Goal: Information Seeking & Learning: Understand process/instructions

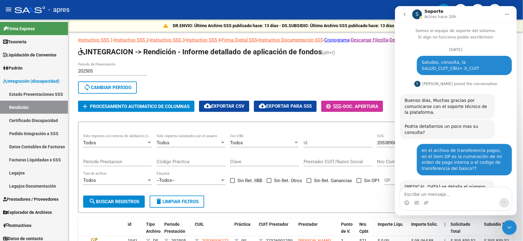
scroll to position [2771, 0]
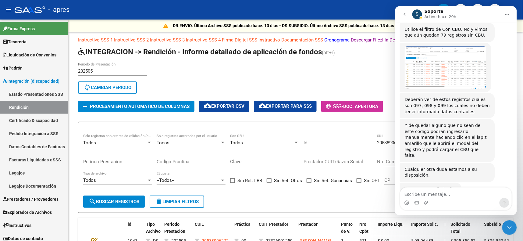
click at [508, 226] on icon "Cerrar Intercom Messenger" at bounding box center [509, 227] width 4 height 2
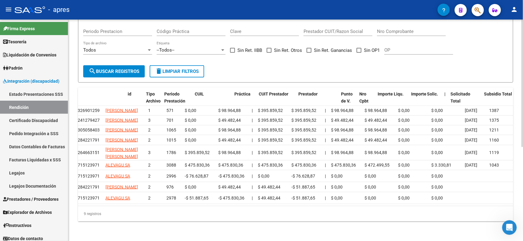
scroll to position [0, 0]
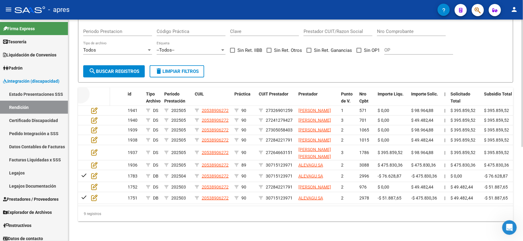
drag, startPoint x: 85, startPoint y: 59, endPoint x: 108, endPoint y: 60, distance: 22.9
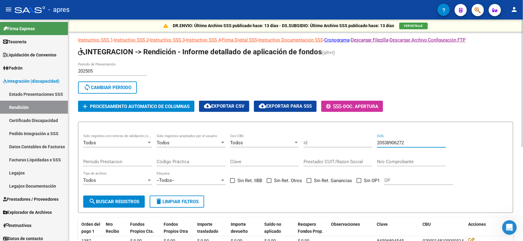
drag, startPoint x: 408, startPoint y: 140, endPoint x: 372, endPoint y: 142, distance: 36.3
click at [372, 142] on div "Todos Solo registros con errores de validación (control 623 instructivo de rend…" at bounding box center [295, 162] width 425 height 56
click at [127, 200] on span "search Buscar registros" at bounding box center [114, 201] width 51 height 5
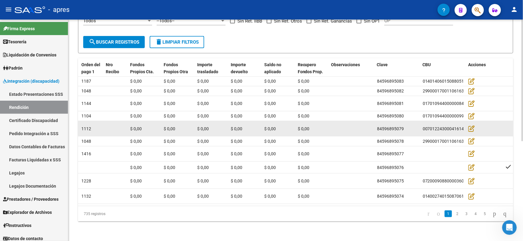
scroll to position [181, 0]
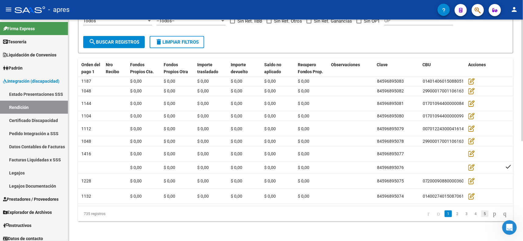
click at [481, 214] on link "5" at bounding box center [484, 213] width 7 height 7
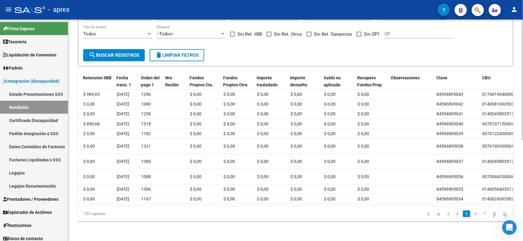
scroll to position [0, 523]
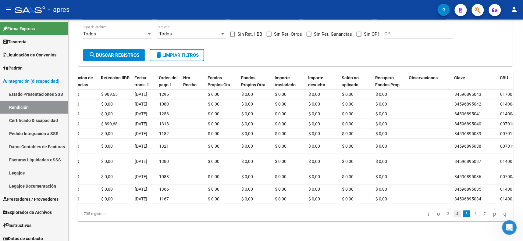
click at [454, 217] on link "4" at bounding box center [457, 213] width 7 height 7
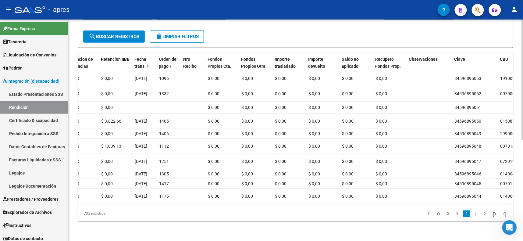
scroll to position [176, 0]
click at [445, 212] on link "2" at bounding box center [448, 213] width 7 height 7
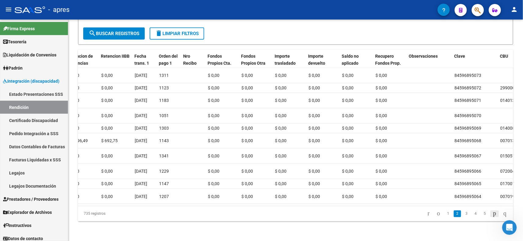
click at [492, 217] on icon "go to next page" at bounding box center [494, 213] width 5 height 7
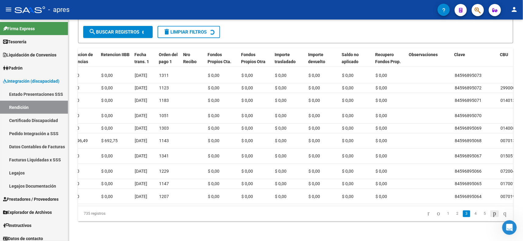
scroll to position [176, 0]
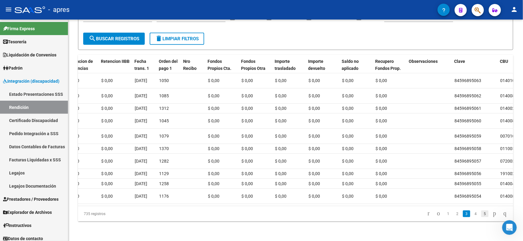
click at [481, 217] on link "5" at bounding box center [484, 213] width 7 height 7
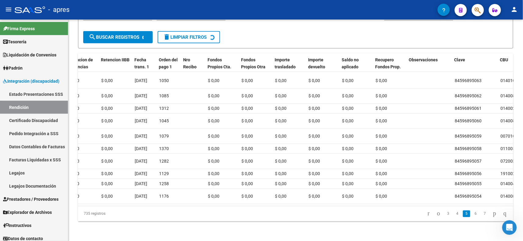
scroll to position [176, 0]
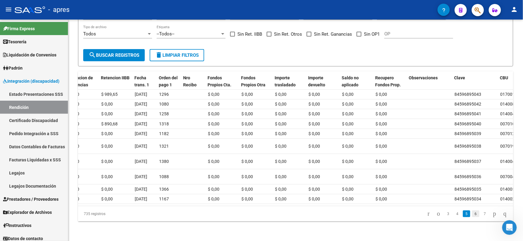
click at [472, 217] on link "6" at bounding box center [475, 213] width 7 height 7
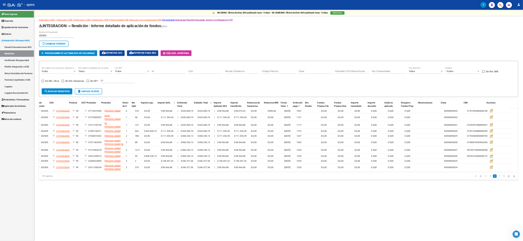
scroll to position [0, 78]
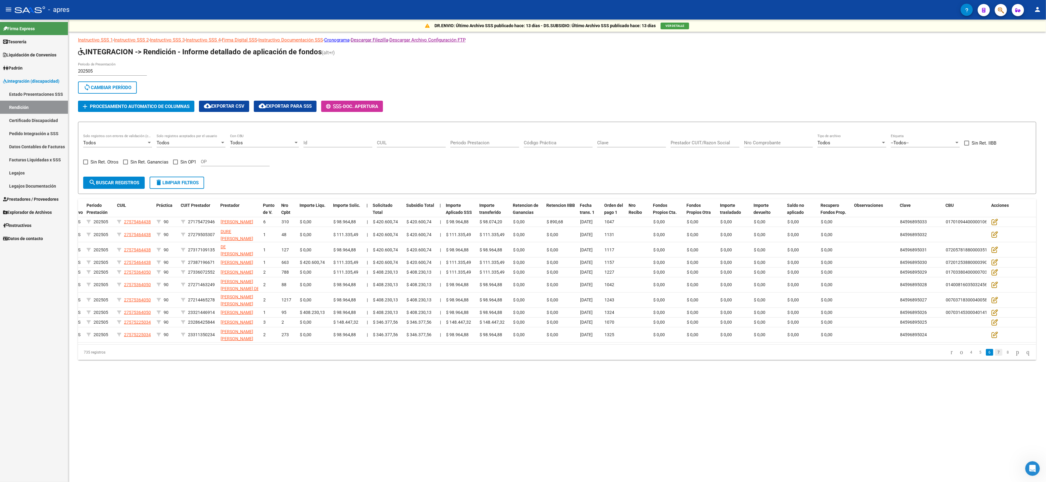
click at [523, 240] on link "7" at bounding box center [998, 352] width 7 height 7
click at [523, 240] on link "9" at bounding box center [1007, 346] width 7 height 7
click at [523, 240] on link "10" at bounding box center [998, 352] width 8 height 7
click at [523, 240] on link "11" at bounding box center [998, 352] width 8 height 7
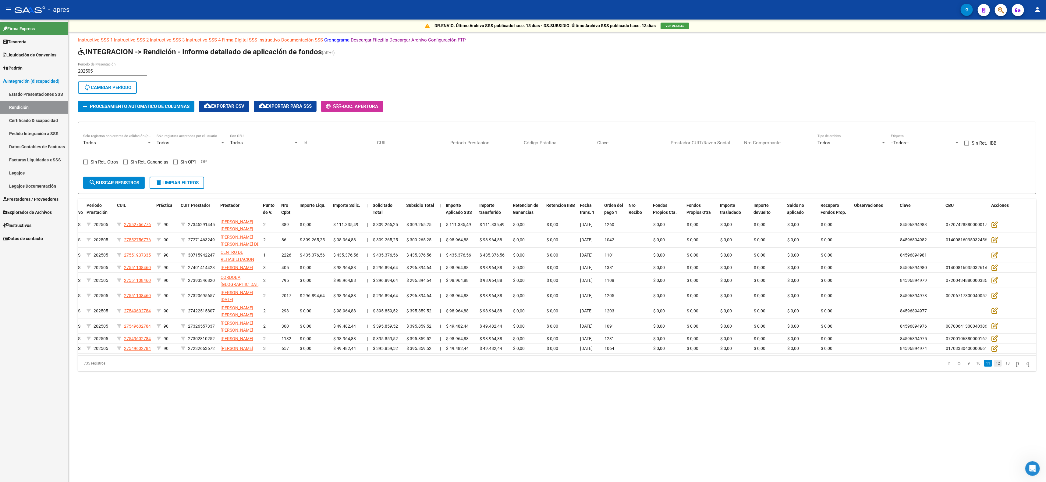
click at [523, 240] on link "12" at bounding box center [998, 363] width 8 height 7
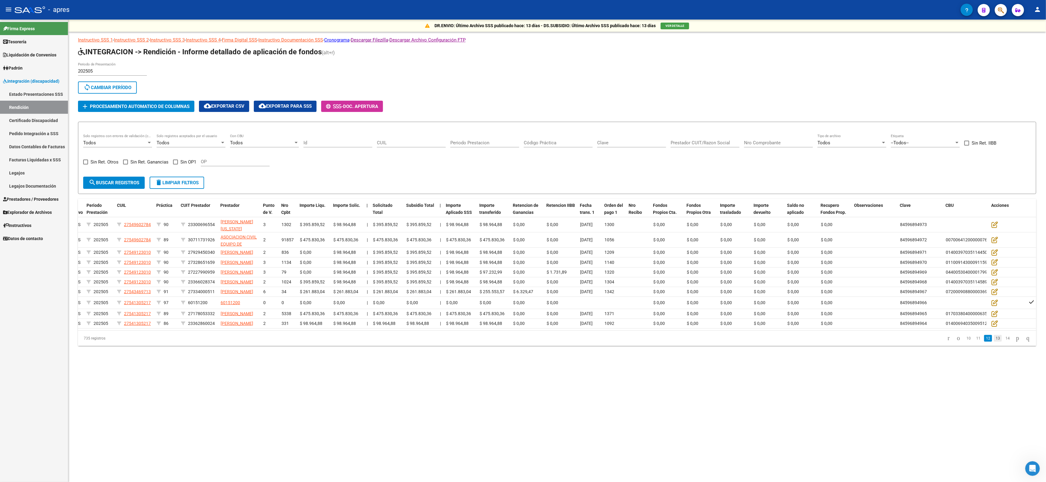
click at [523, 240] on link "13" at bounding box center [998, 338] width 8 height 7
click at [523, 240] on div "735 registros 11 12 13 14 15" at bounding box center [557, 340] width 958 height 15
click at [523, 240] on link "14" at bounding box center [998, 341] width 8 height 7
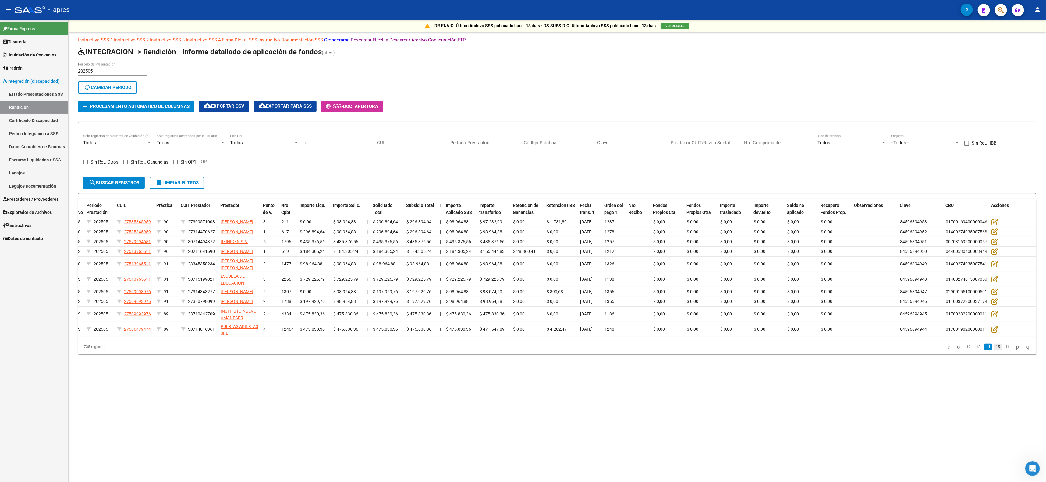
click at [523, 240] on link "15" at bounding box center [998, 346] width 8 height 7
click at [523, 240] on link "16" at bounding box center [998, 352] width 8 height 7
click at [523, 240] on link "17" at bounding box center [998, 352] width 8 height 7
click at [523, 240] on link "18" at bounding box center [998, 352] width 8 height 7
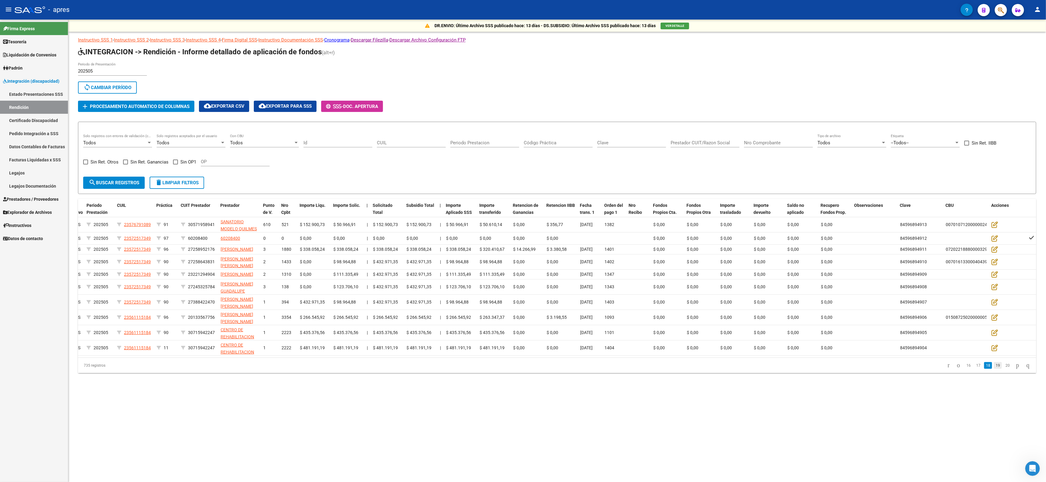
click at [523, 240] on link "19" at bounding box center [998, 365] width 8 height 7
click at [523, 240] on link "20" at bounding box center [998, 359] width 8 height 7
click at [523, 240] on link "21" at bounding box center [998, 365] width 8 height 7
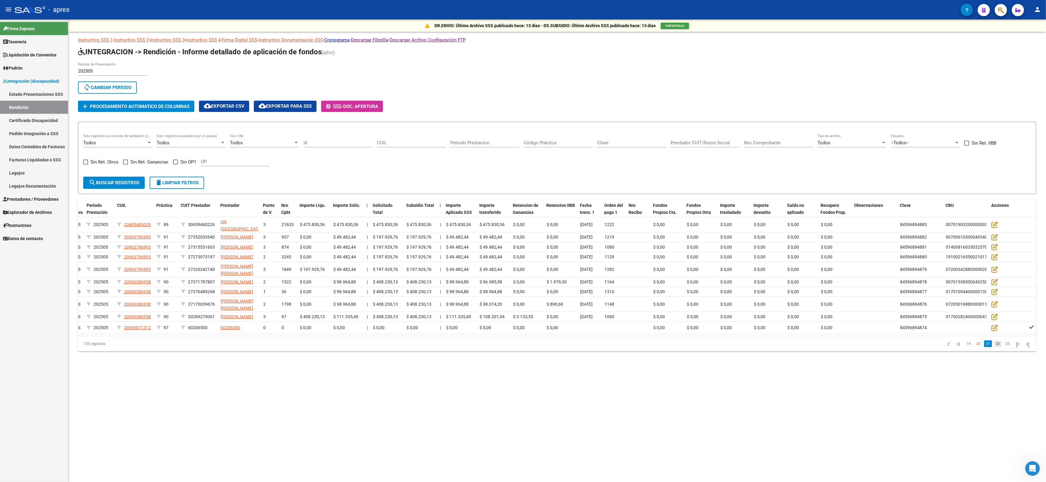
click at [523, 240] on link "22" at bounding box center [998, 343] width 8 height 7
click at [523, 240] on link "23" at bounding box center [998, 352] width 8 height 7
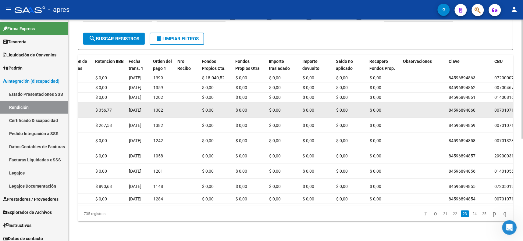
scroll to position [0, 0]
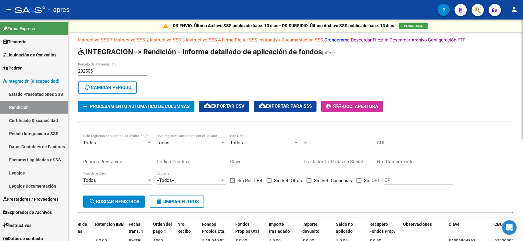
click at [255, 159] on input "Clave" at bounding box center [264, 161] width 69 height 5
paste input "84596894193"
type input "84596894193"
click at [117, 199] on span "search Buscar registros" at bounding box center [114, 201] width 51 height 5
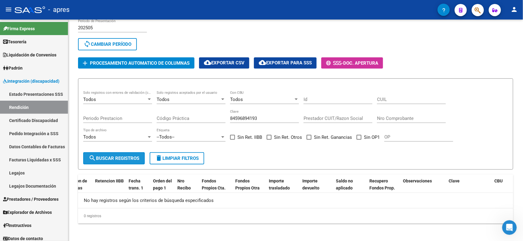
click at [118, 155] on span "search Buscar registros" at bounding box center [114, 157] width 51 height 5
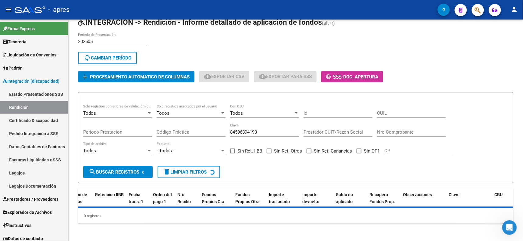
scroll to position [43, 0]
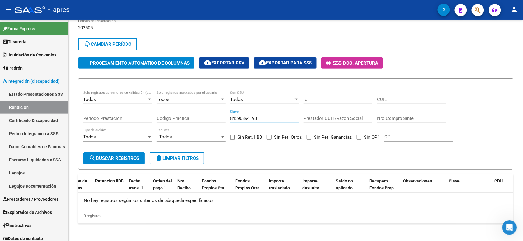
drag, startPoint x: 271, startPoint y: 118, endPoint x: 226, endPoint y: 116, distance: 45.1
click at [226, 116] on div "Todos Solo registros con errores de validación (control 623 instructivo de rend…" at bounding box center [295, 119] width 425 height 56
click at [235, 116] on input "Clave" at bounding box center [264, 118] width 69 height 5
paste input "84596894193"
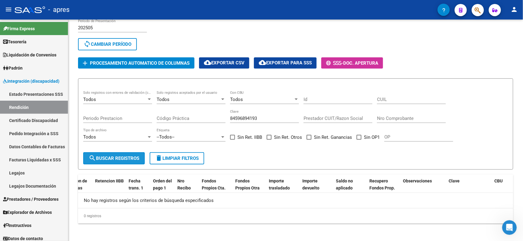
click at [117, 158] on span "search Buscar registros" at bounding box center [114, 157] width 51 height 5
drag, startPoint x: 229, startPoint y: 116, endPoint x: 209, endPoint y: 115, distance: 19.9
click at [209, 115] on div "Todos Solo registros con errores de validación (control 623 instructivo de rend…" at bounding box center [295, 119] width 425 height 56
paste input "2"
type input "84596894192"
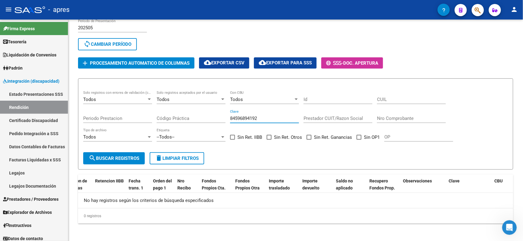
click at [125, 155] on span "search Buscar registros" at bounding box center [114, 157] width 51 height 5
drag, startPoint x: 259, startPoint y: 115, endPoint x: 203, endPoint y: 111, distance: 56.5
click at [203, 111] on div "Todos Solo registros con errores de validación (control 623 instructivo de rend…" at bounding box center [295, 119] width 425 height 56
click at [145, 97] on div "Todos" at bounding box center [114, 99] width 63 height 5
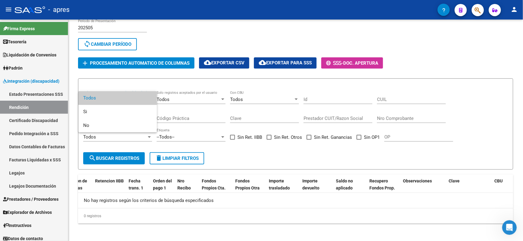
click at [125, 98] on span "Todos" at bounding box center [117, 98] width 69 height 14
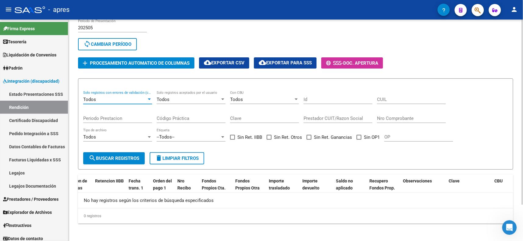
click at [317, 97] on input "Id" at bounding box center [338, 99] width 69 height 5
paste input "84596894192"
type input "84596894192"
click at [98, 158] on span "search Buscar registros" at bounding box center [114, 157] width 51 height 5
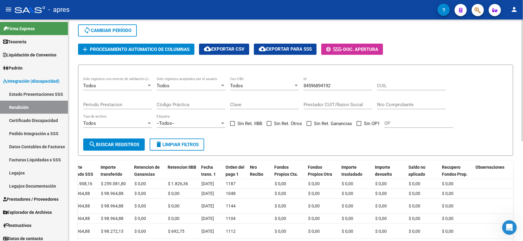
scroll to position [44, 0]
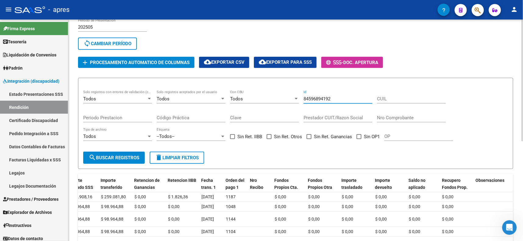
drag, startPoint x: 320, startPoint y: 102, endPoint x: 295, endPoint y: 102, distance: 24.7
click at [295, 102] on div "Todos Solo registros con errores de validación (control 623 instructivo de rend…" at bounding box center [295, 118] width 425 height 56
click at [358, 118] on input "Prestador CUIT/Razon Social" at bounding box center [338, 117] width 69 height 5
paste input "27258952176"
click at [112, 155] on span "search Buscar registros" at bounding box center [114, 157] width 51 height 5
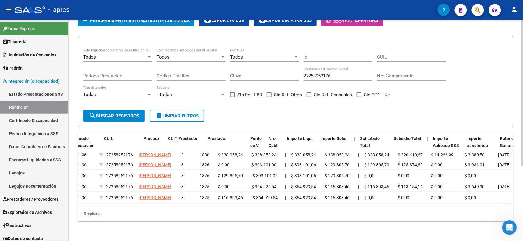
scroll to position [0, 0]
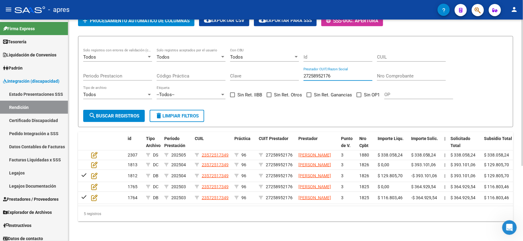
drag, startPoint x: 336, startPoint y: 69, endPoint x: 275, endPoint y: 74, distance: 60.8
click at [276, 74] on div "Todos Solo registros con errores de validación (control 623 instructivo de rend…" at bounding box center [295, 76] width 425 height 56
paste input "0525952739"
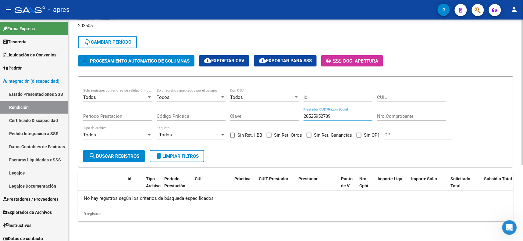
scroll to position [43, 0]
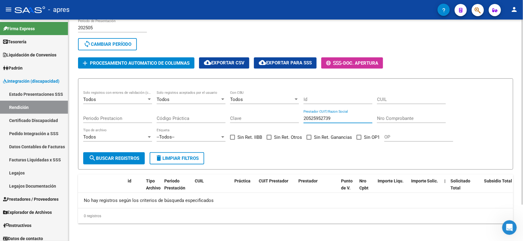
type input "20525952739"
drag, startPoint x: 334, startPoint y: 115, endPoint x: 225, endPoint y: 118, distance: 108.9
click at [236, 118] on div "Todos Solo registros con errores de validación (control 623 instructivo de rend…" at bounding box center [295, 119] width 425 height 56
click at [162, 116] on input "Código Práctica" at bounding box center [191, 118] width 69 height 5
type input "25"
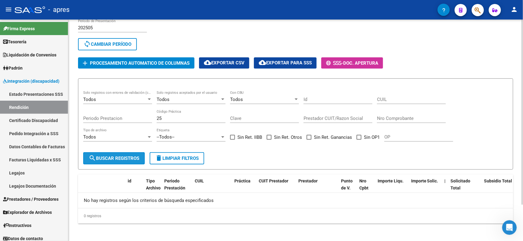
click at [112, 155] on span "search Buscar registros" at bounding box center [114, 157] width 51 height 5
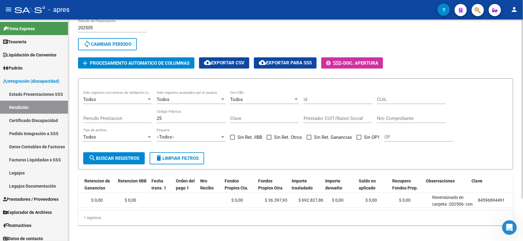
scroll to position [0, 506]
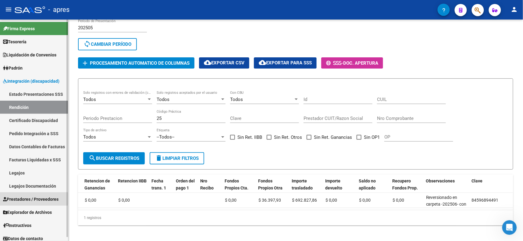
click at [29, 196] on span "Prestadores / Proveedores" at bounding box center [30, 199] width 55 height 7
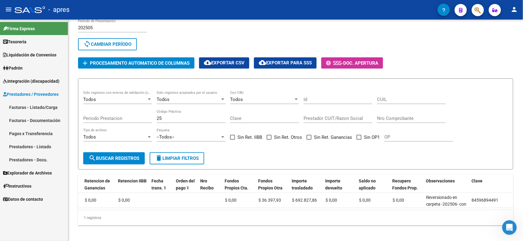
click at [28, 121] on link "Facturas - Documentación" at bounding box center [34, 120] width 68 height 13
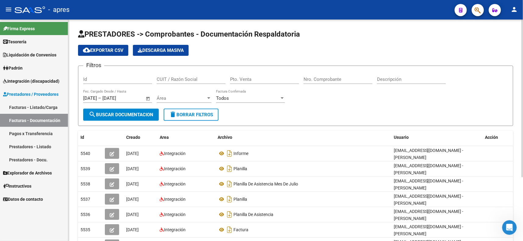
click at [188, 78] on input "CUIT / Razón Social" at bounding box center [191, 78] width 69 height 5
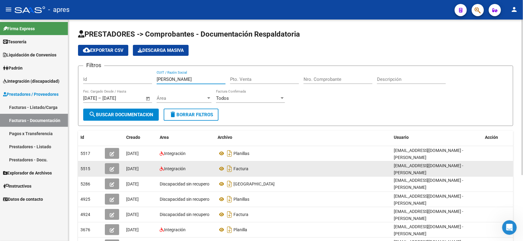
scroll to position [1, 0]
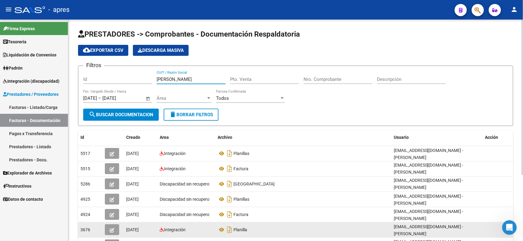
type input "[PERSON_NAME]"
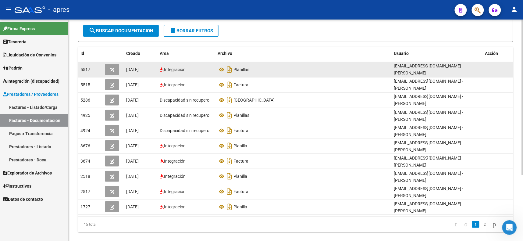
scroll to position [91, 0]
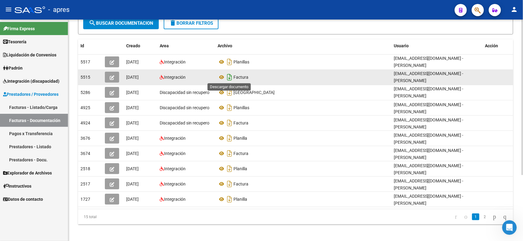
click at [226, 75] on icon "Descargar documento" at bounding box center [230, 77] width 8 height 10
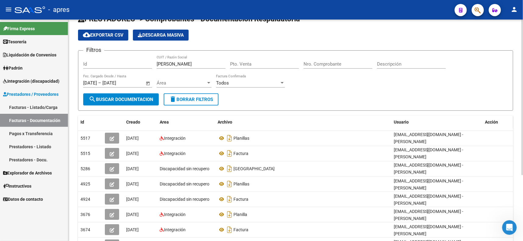
scroll to position [0, 0]
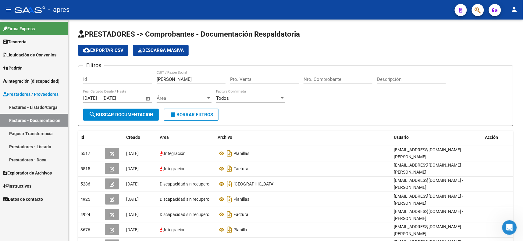
click at [20, 41] on span "Tesorería" at bounding box center [14, 41] width 23 height 7
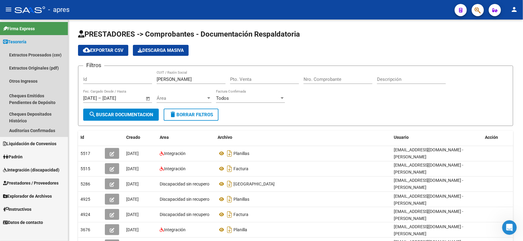
click at [10, 39] on span "Tesorería" at bounding box center [14, 41] width 23 height 7
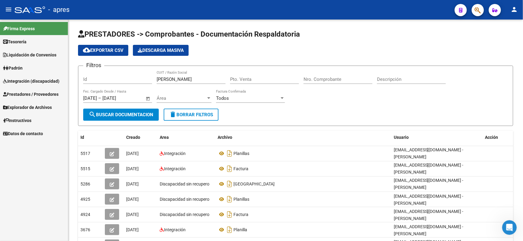
click at [22, 76] on link "Integración (discapacidad)" at bounding box center [34, 80] width 68 height 13
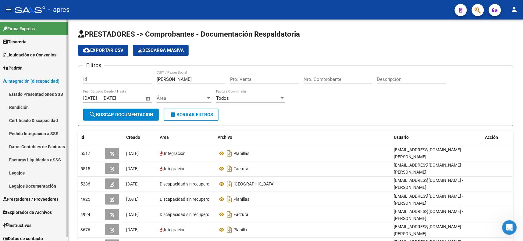
click at [26, 102] on link "Rendición" at bounding box center [34, 107] width 68 height 13
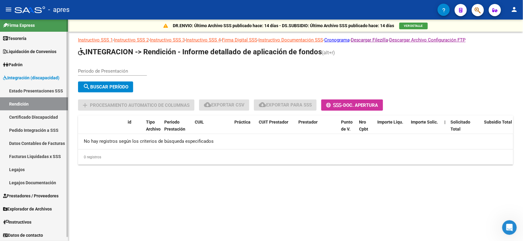
scroll to position [4, 0]
click at [124, 69] on input "Periodo de Presentación" at bounding box center [112, 70] width 69 height 5
click at [343, 39] on link "Cronograma" at bounding box center [336, 39] width 25 height 5
click at [311, 40] on link "Instructivo Documentación SSS" at bounding box center [290, 39] width 65 height 5
click at [206, 38] on link "Instructivo SSS 4" at bounding box center [203, 39] width 35 height 5
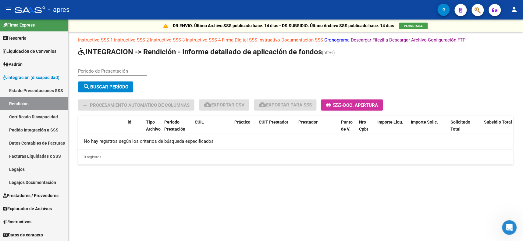
click at [176, 40] on link "Instructivo SSS 3" at bounding box center [167, 39] width 35 height 5
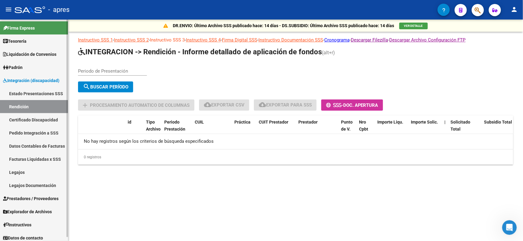
scroll to position [0, 0]
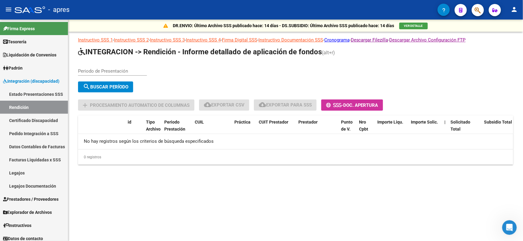
click at [510, 229] on icon "Abrir Intercom Messenger" at bounding box center [509, 227] width 10 height 10
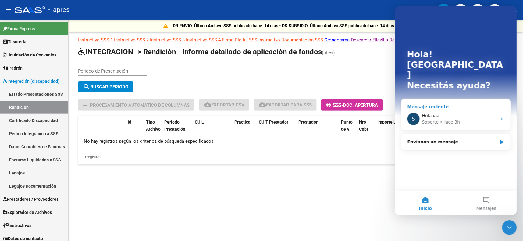
click at [458, 112] on div "Holaaaa" at bounding box center [459, 115] width 75 height 6
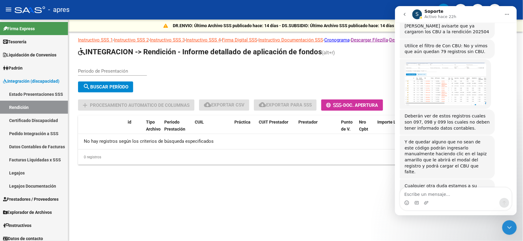
scroll to position [2771, 0]
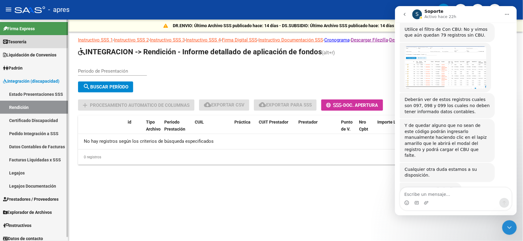
click at [16, 42] on span "Tesorería" at bounding box center [14, 41] width 23 height 7
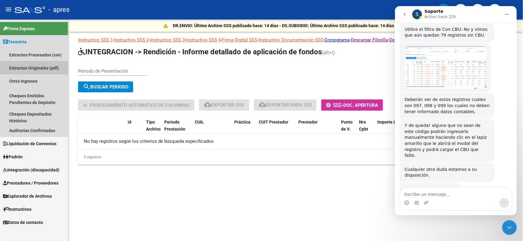
click at [48, 64] on link "Extractos Originales (pdf)" at bounding box center [34, 67] width 68 height 13
